Goal: Navigation & Orientation: Find specific page/section

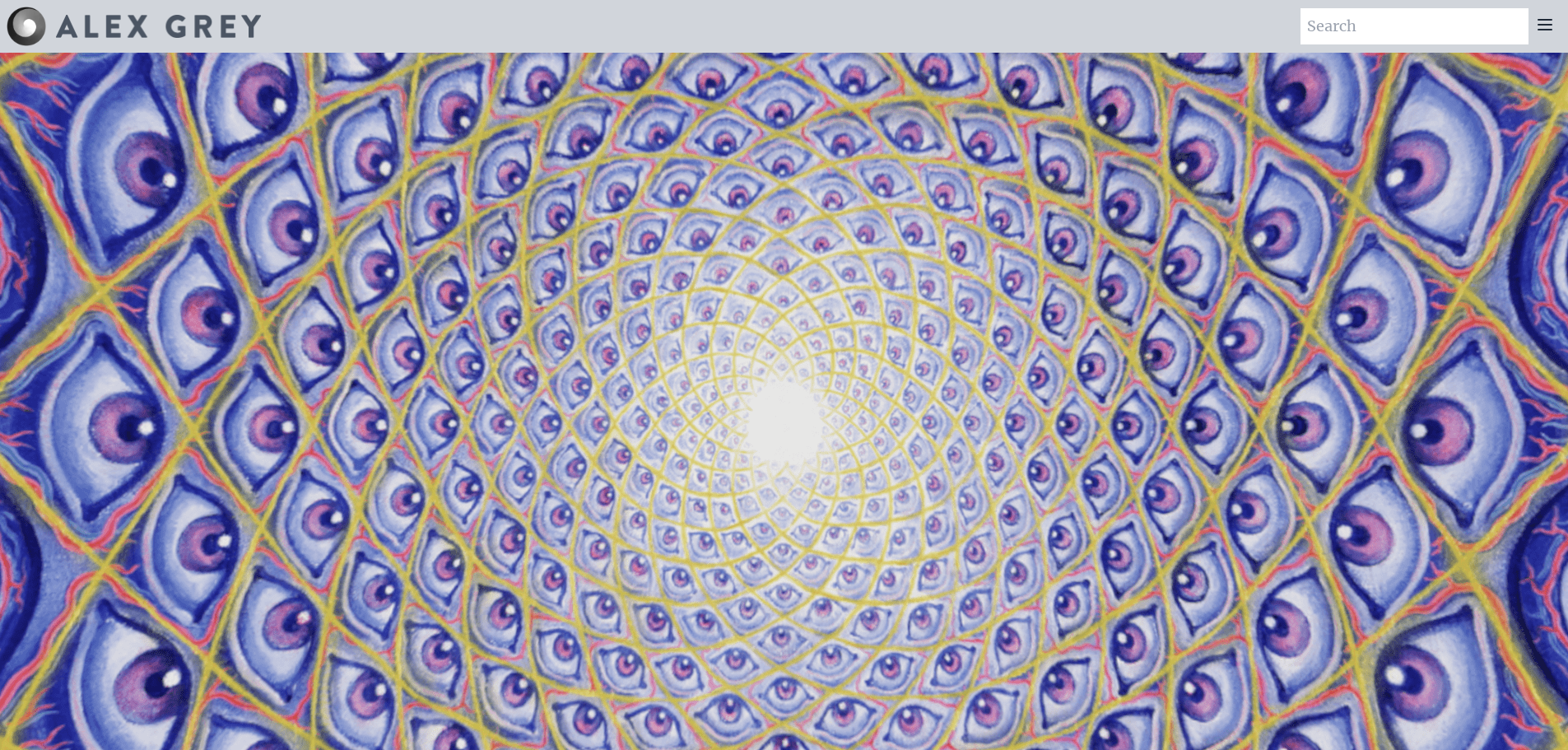
click at [1549, 18] on icon at bounding box center [1545, 24] width 19 height 19
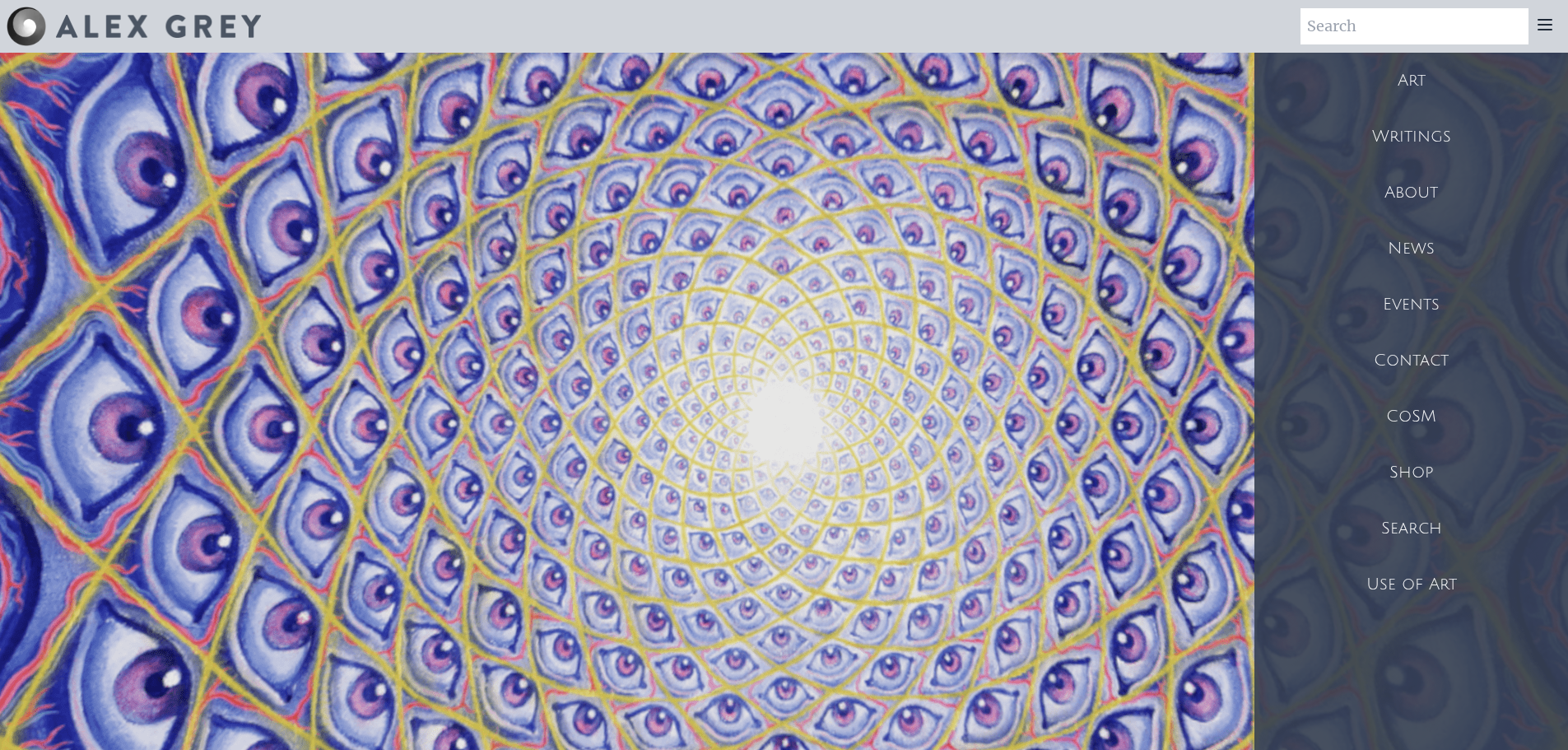
click at [1408, 78] on div "Art" at bounding box center [1411, 80] width 314 height 56
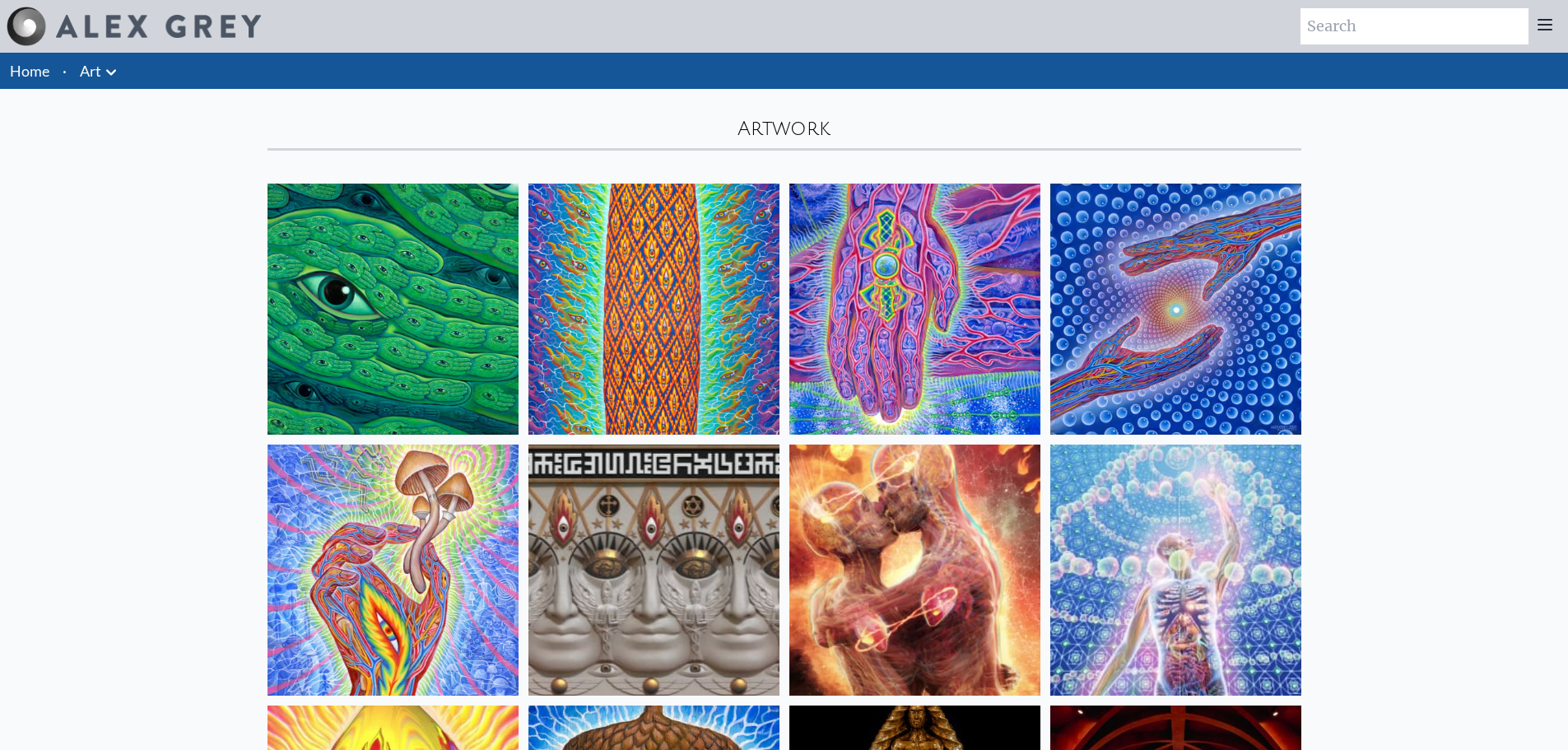
click at [1542, 29] on icon at bounding box center [1546, 24] width 14 height 10
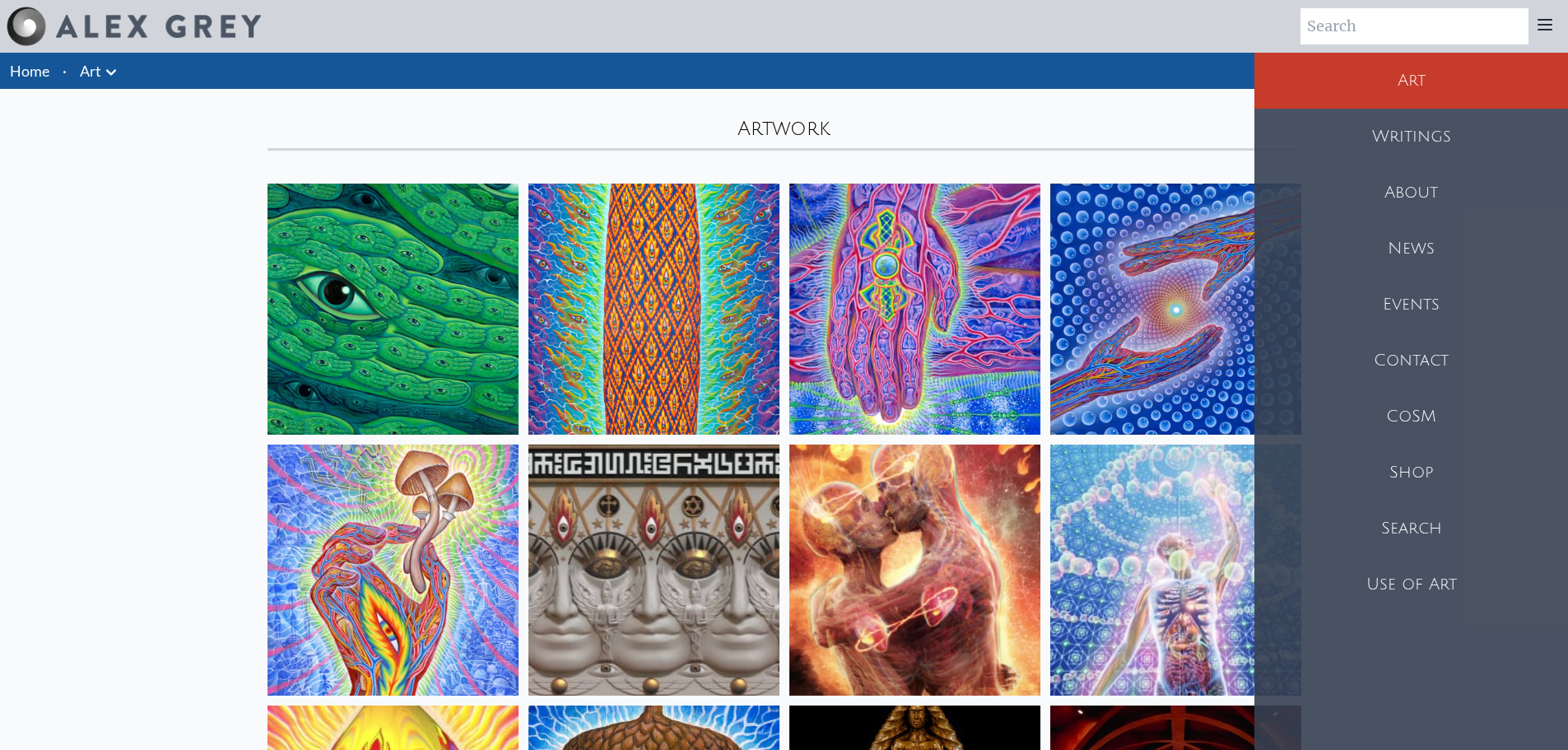
click at [1411, 299] on div "Events" at bounding box center [1411, 304] width 314 height 56
